Goal: Task Accomplishment & Management: Manage account settings

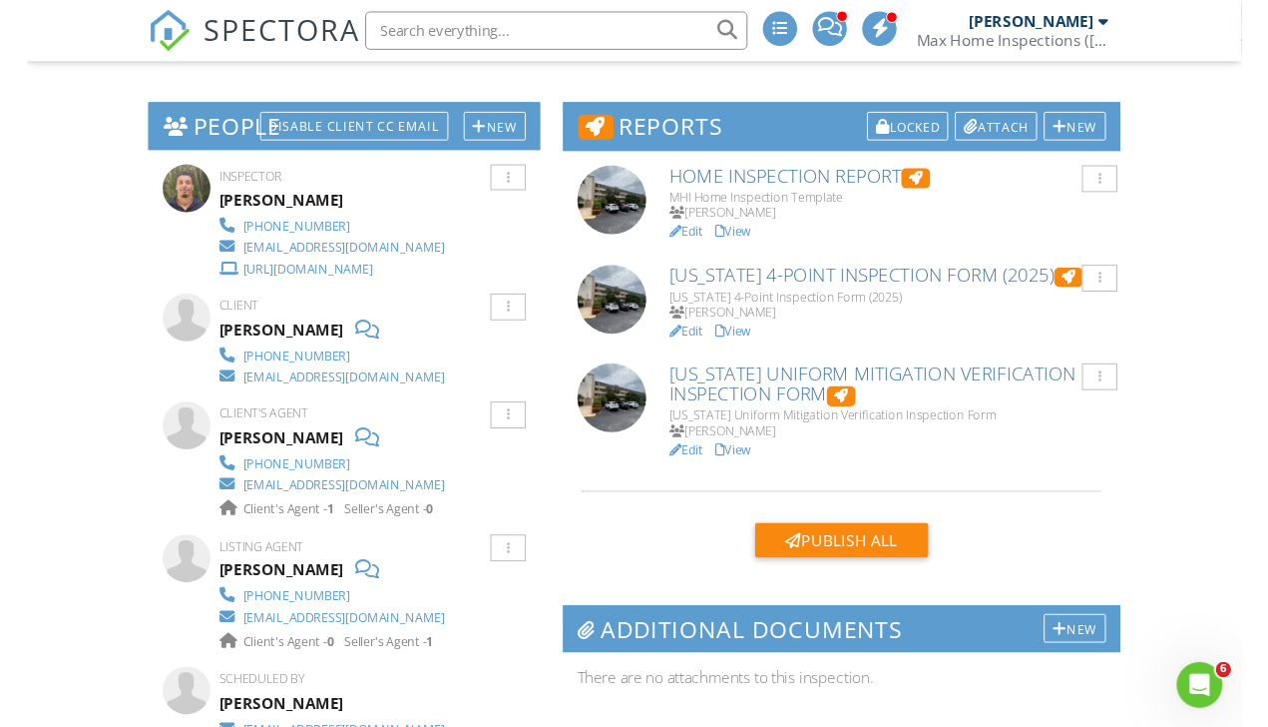
scroll to position [476, 0]
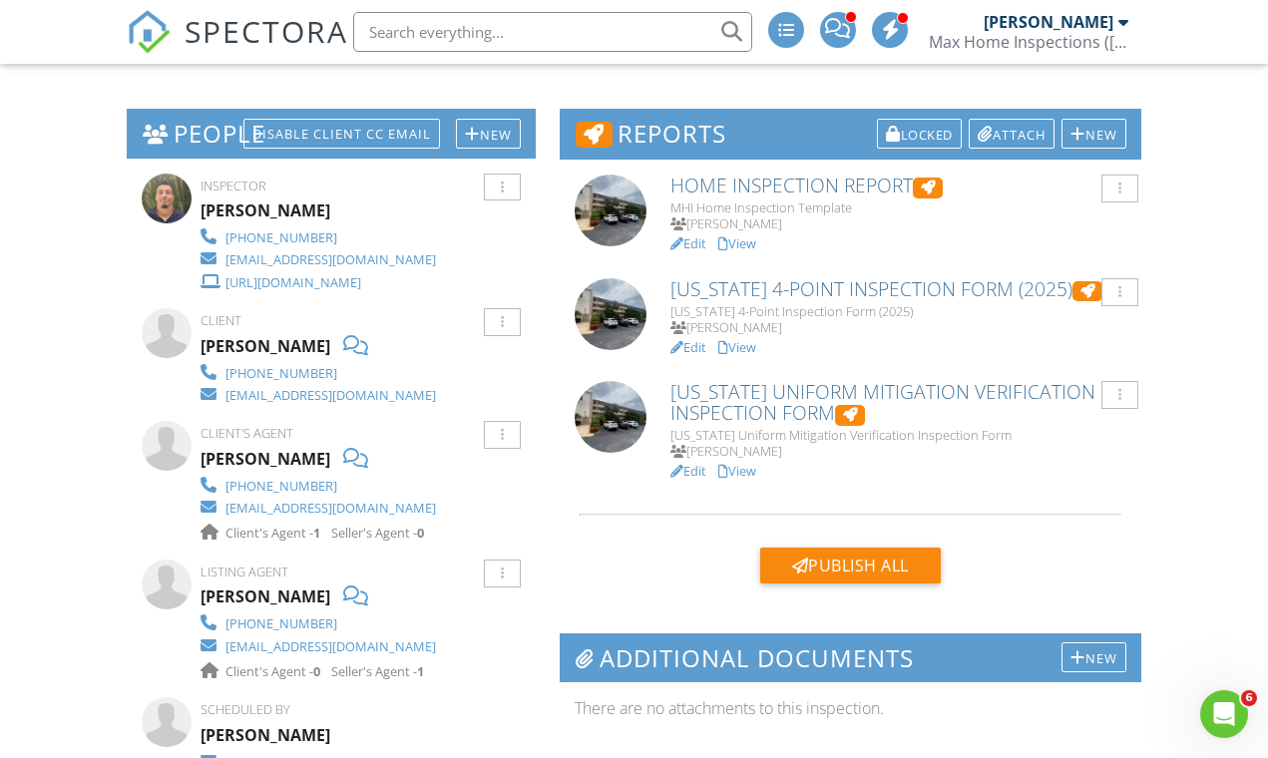
click at [756, 466] on link "View" at bounding box center [738, 471] width 38 height 18
click at [752, 464] on link "View" at bounding box center [738, 471] width 38 height 18
click at [755, 342] on link "View" at bounding box center [738, 347] width 38 height 18
click at [752, 238] on link "View" at bounding box center [738, 244] width 38 height 18
click at [744, 240] on link "View" at bounding box center [738, 244] width 38 height 18
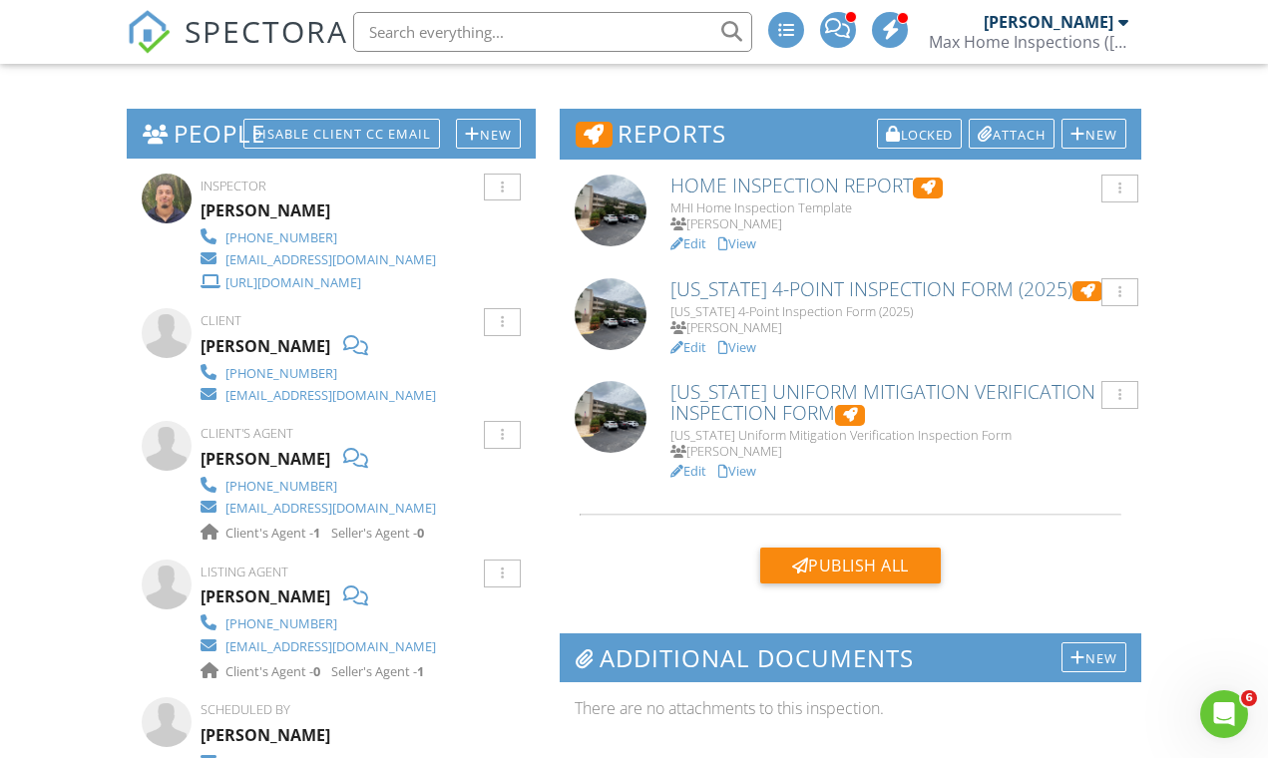
click at [746, 242] on link "View" at bounding box center [738, 244] width 38 height 18
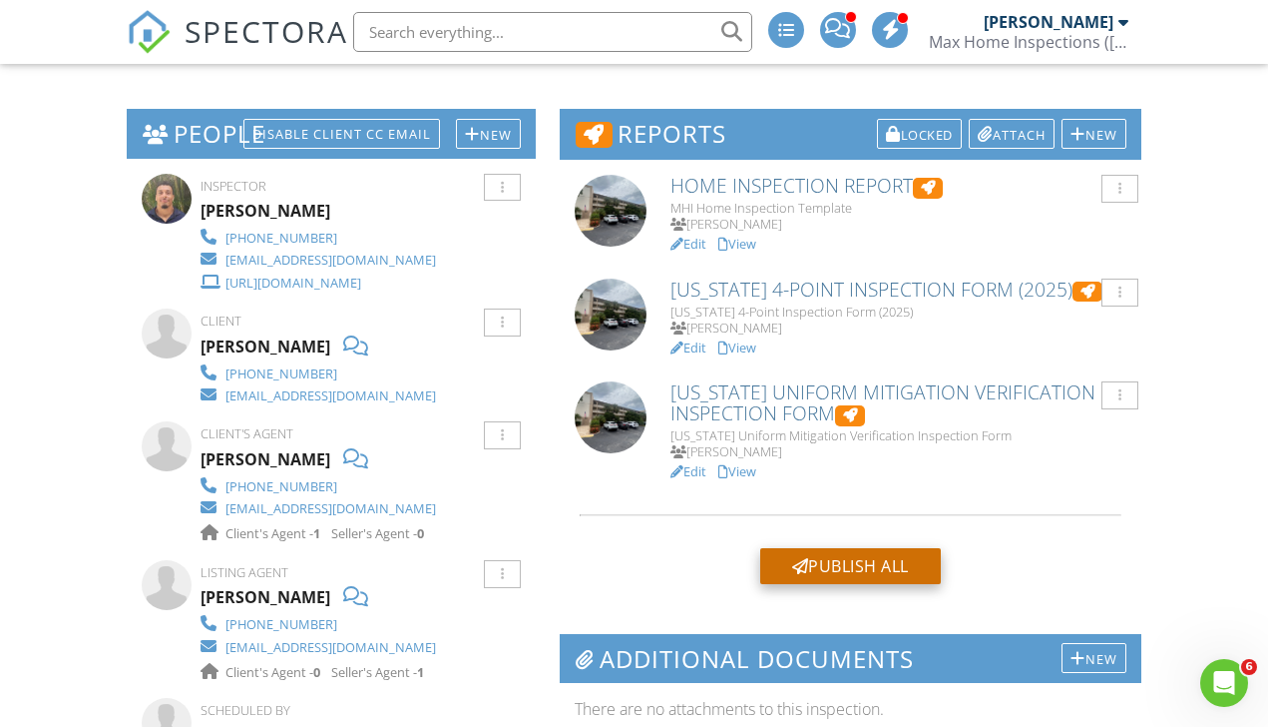
click at [850, 566] on div "Publish All" at bounding box center [850, 566] width 181 height 36
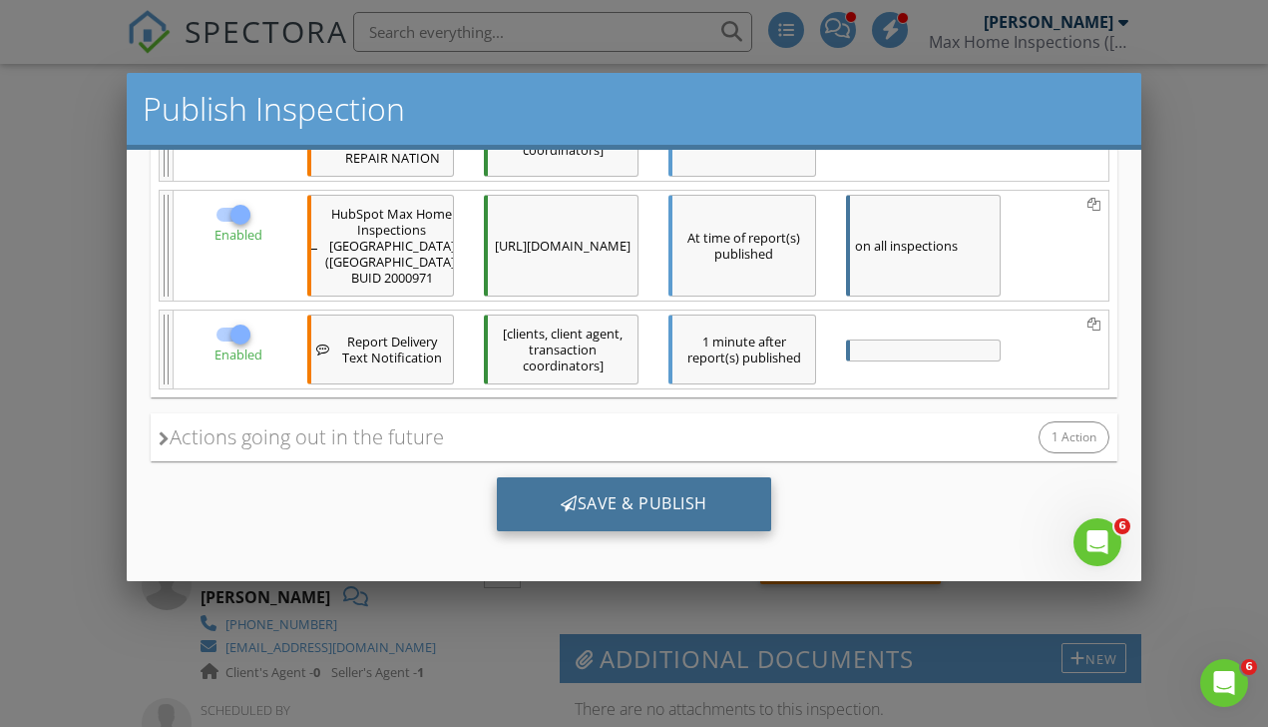
scroll to position [482, 0]
click at [664, 498] on div "Save & Publish" at bounding box center [634, 503] width 274 height 54
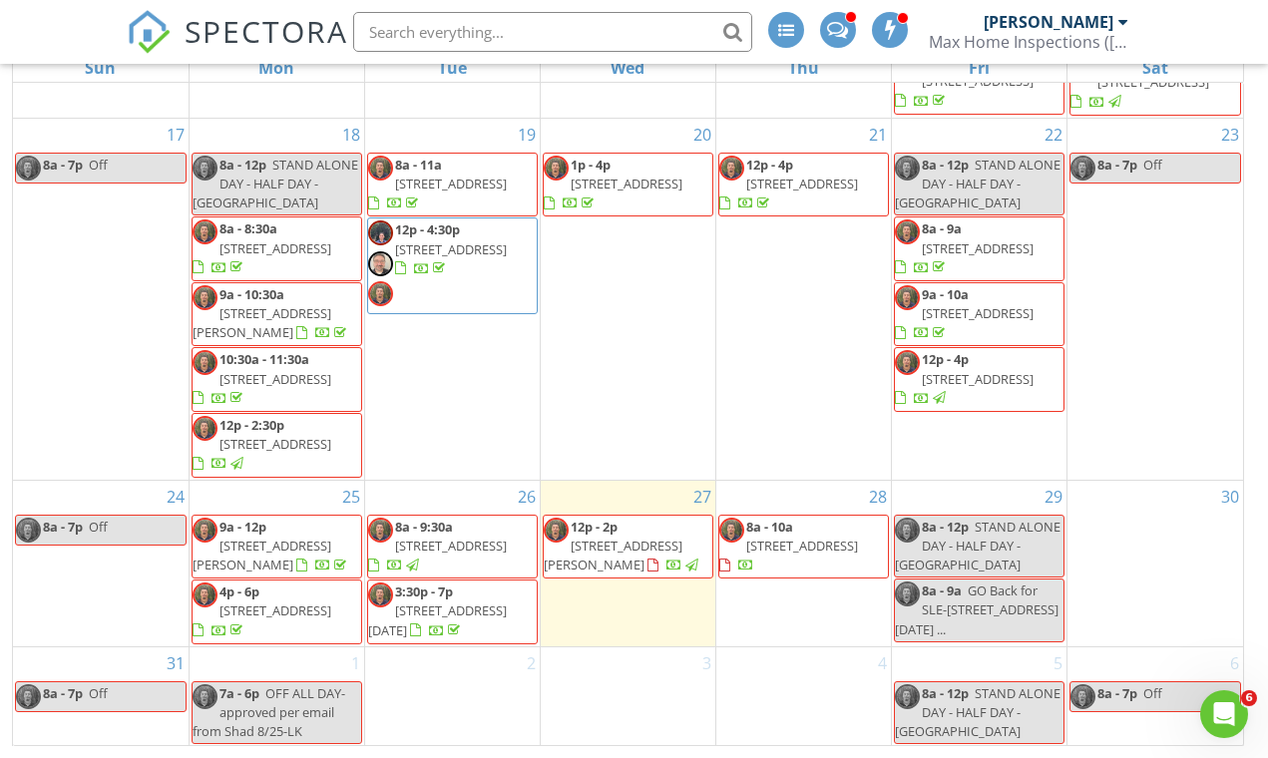
scroll to position [264, 0]
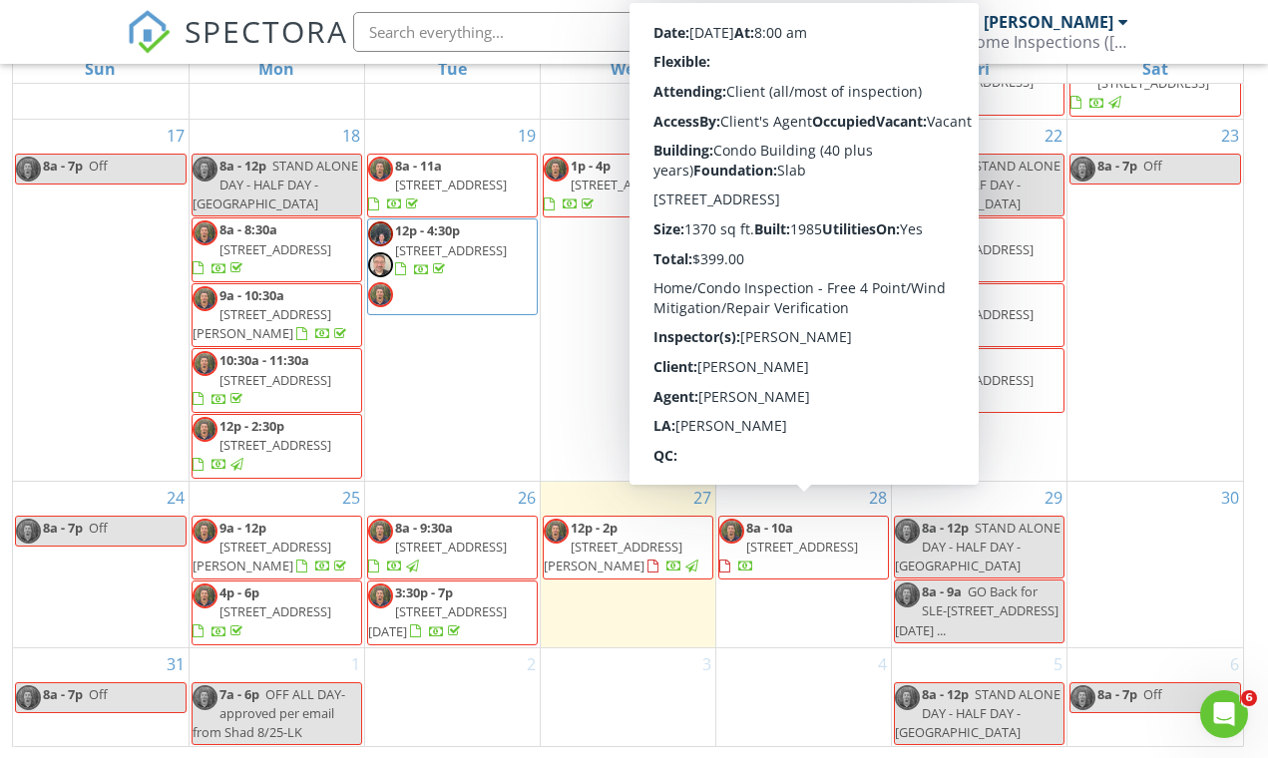
click at [800, 538] on span "725 Sunny Pine Way A, Greenacres 33415" at bounding box center [802, 547] width 112 height 18
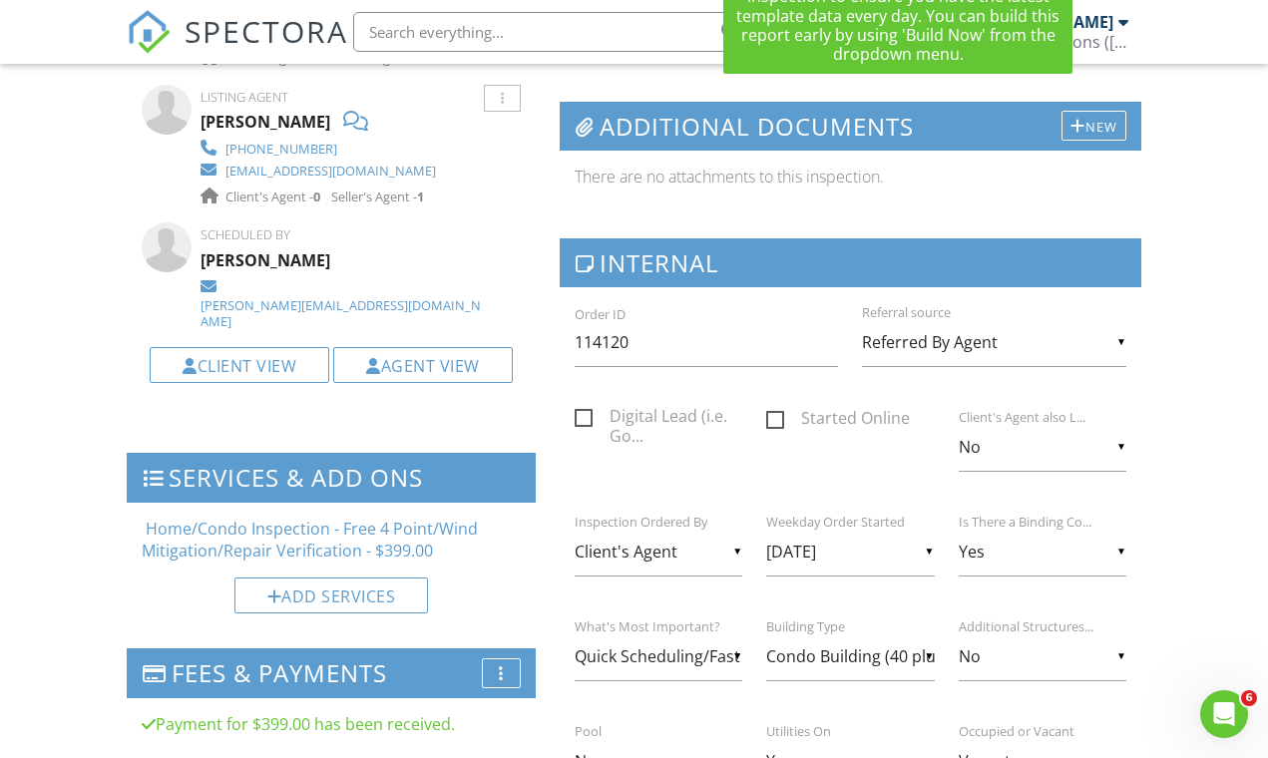
scroll to position [993, 0]
